Goal: Navigation & Orientation: Find specific page/section

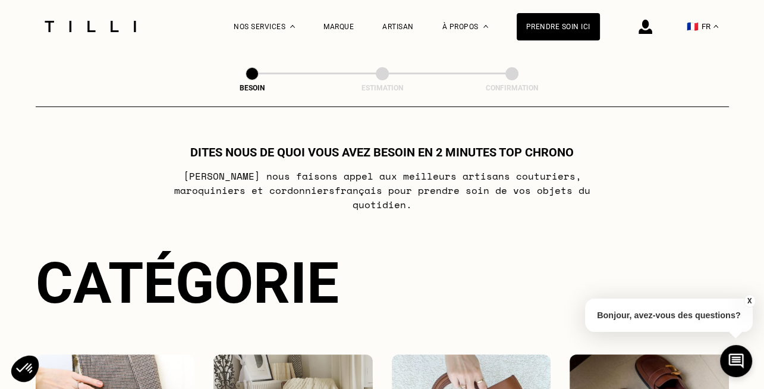
click at [401, 16] on div "Artisan" at bounding box center [398, 26] width 32 height 53
click at [406, 27] on div "Artisan" at bounding box center [398, 27] width 32 height 8
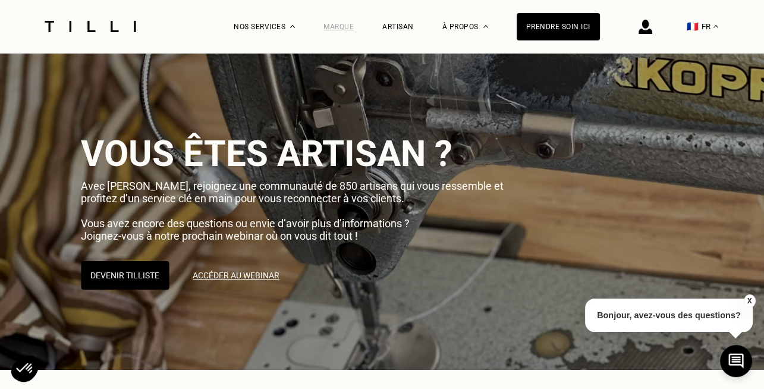
click at [343, 23] on div "Marque" at bounding box center [338, 27] width 30 height 8
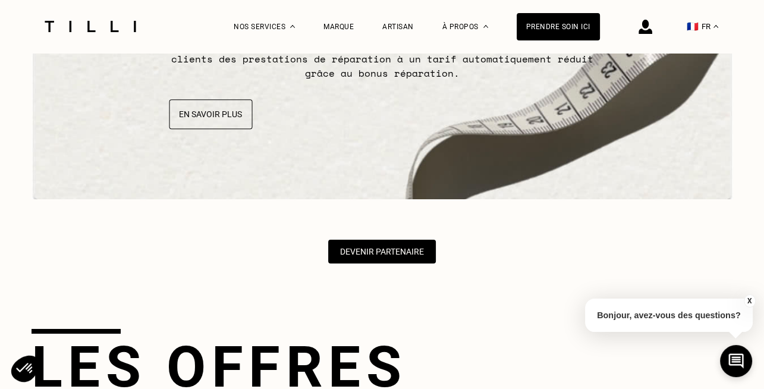
scroll to position [3449, 0]
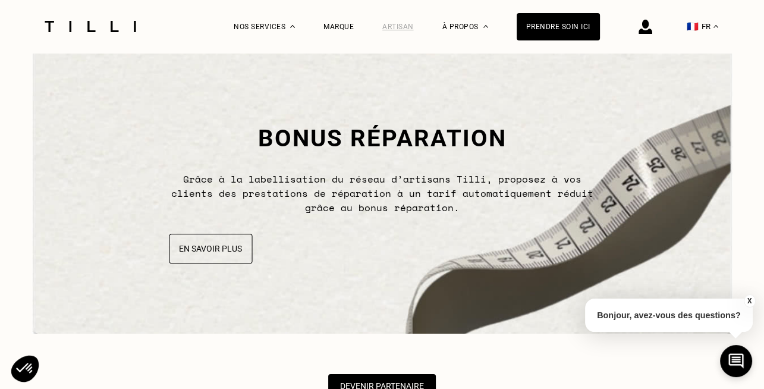
click at [408, 25] on div "Artisan" at bounding box center [398, 27] width 32 height 8
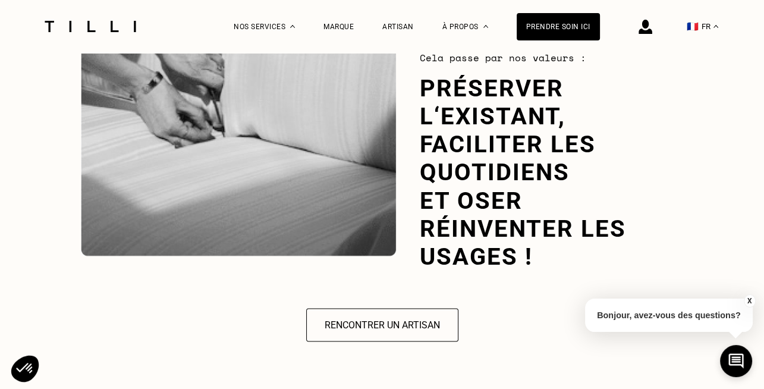
scroll to position [1784, 0]
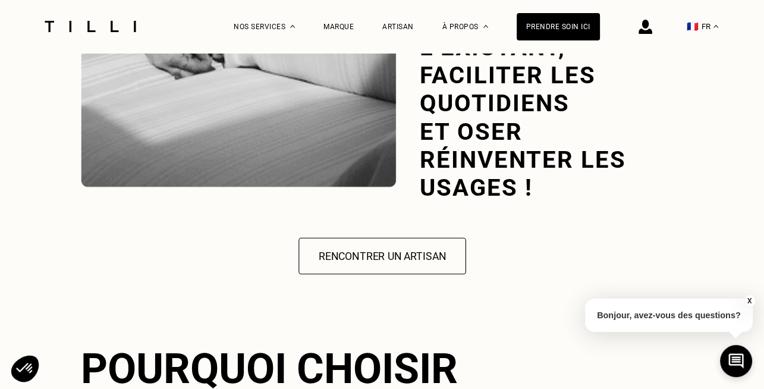
click at [373, 237] on button "Rencontrer un artisan" at bounding box center [382, 255] width 168 height 37
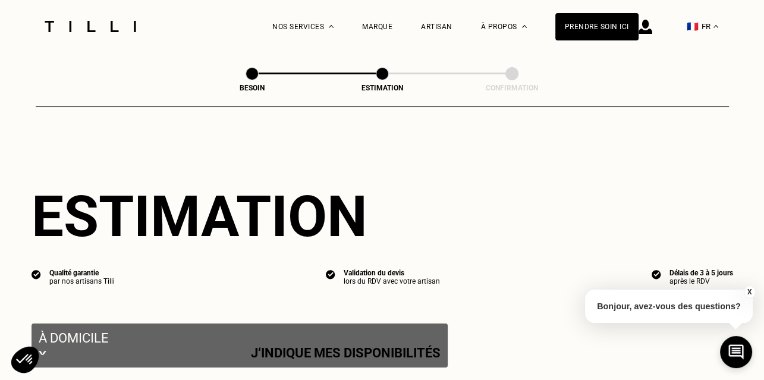
select select "FR"
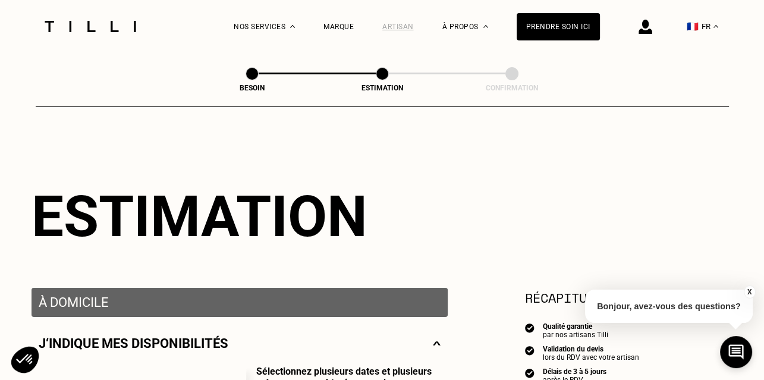
click at [402, 26] on div "Artisan" at bounding box center [398, 27] width 32 height 8
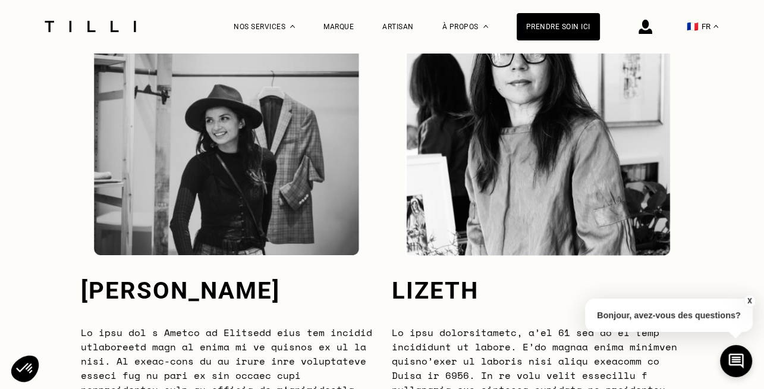
scroll to position [3211, 0]
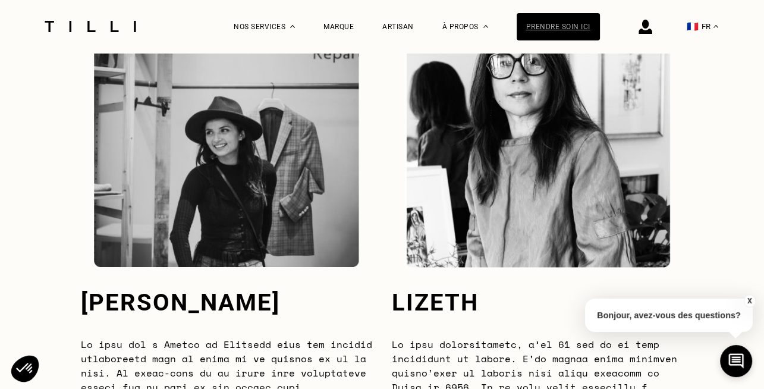
click at [562, 30] on div "Prendre soin ici" at bounding box center [558, 26] width 83 height 27
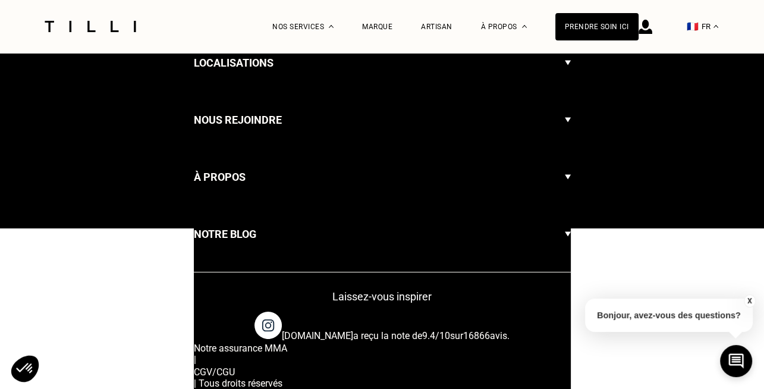
select select "FR"
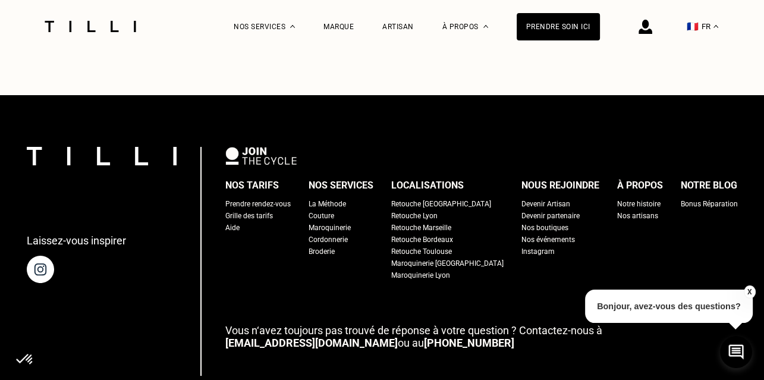
scroll to position [1994, 0]
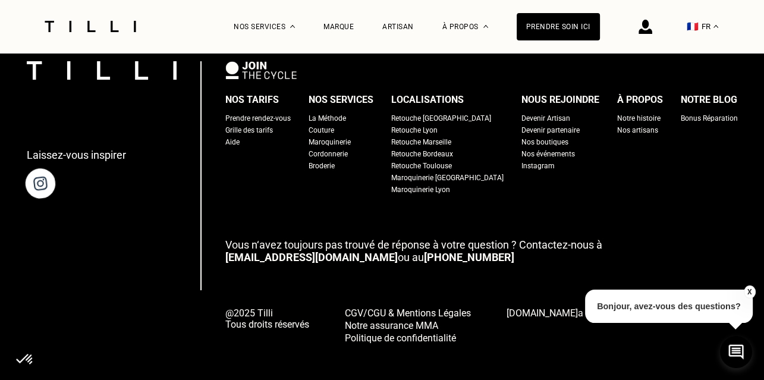
click at [55, 174] on img at bounding box center [39, 183] width 33 height 33
click at [750, 286] on button "X" at bounding box center [749, 291] width 12 height 13
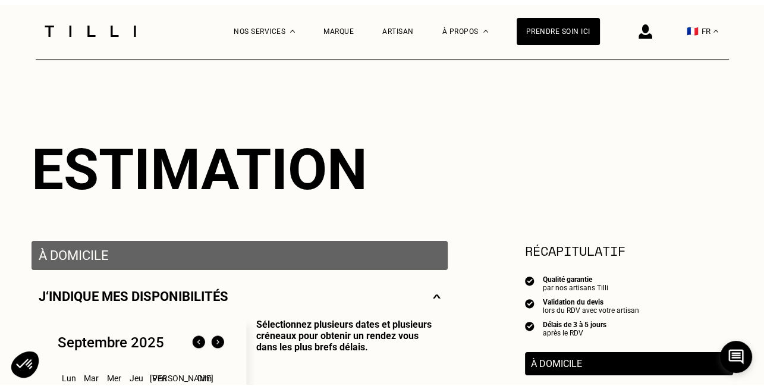
scroll to position [0, 0]
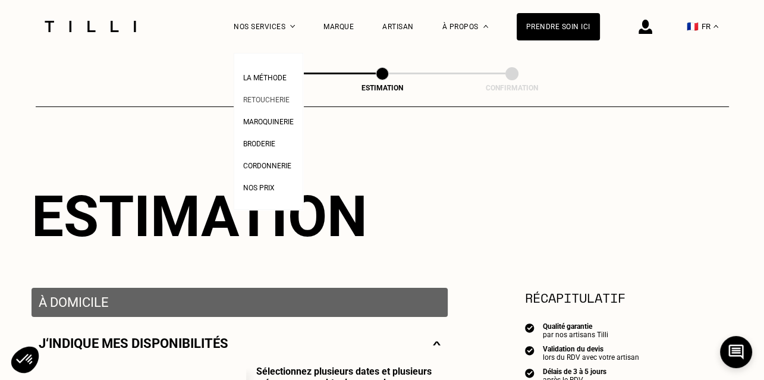
click at [278, 99] on span "Retoucherie" at bounding box center [266, 100] width 46 height 8
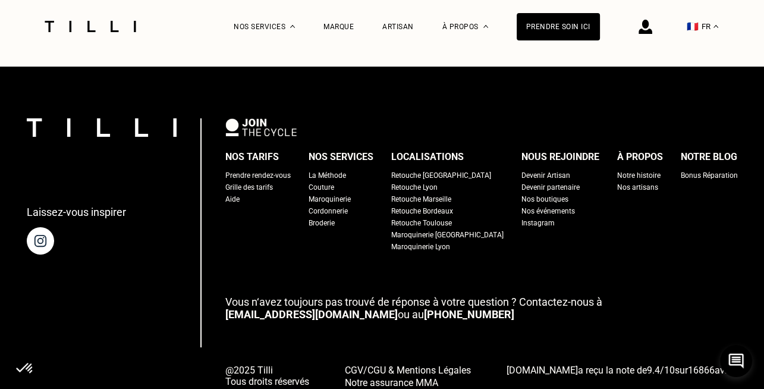
scroll to position [3757, 0]
